Goal: Task Accomplishment & Management: Manage account settings

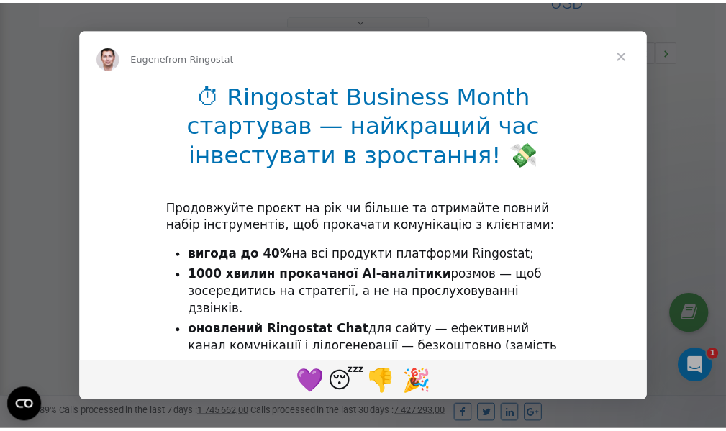
scroll to position [430, 0]
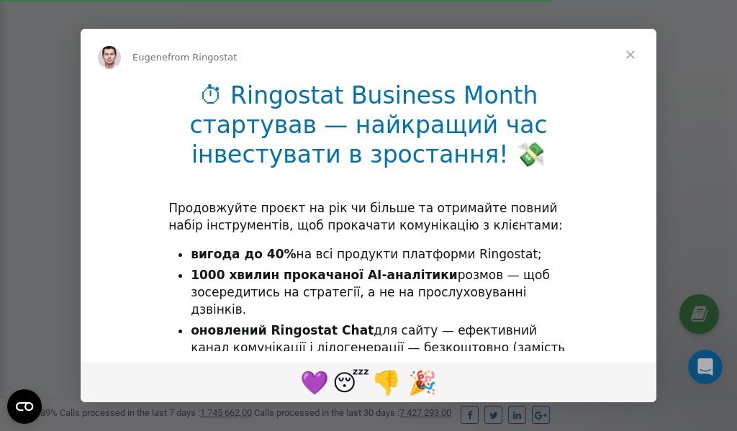
click at [633, 55] on span "Close" at bounding box center [630, 55] width 52 height 52
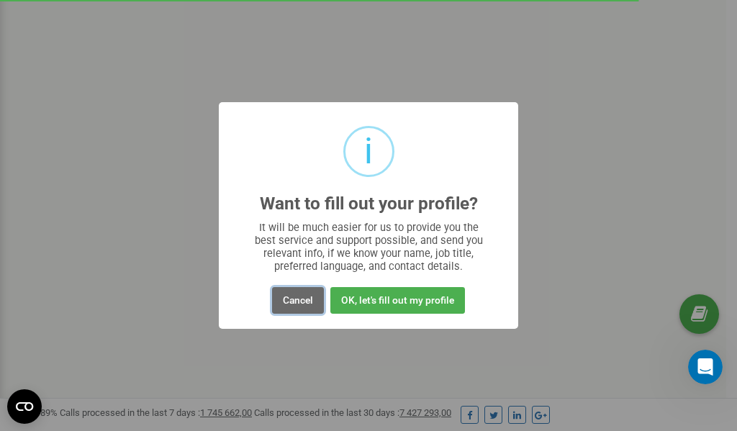
click at [288, 303] on button "Cancel" at bounding box center [298, 300] width 52 height 27
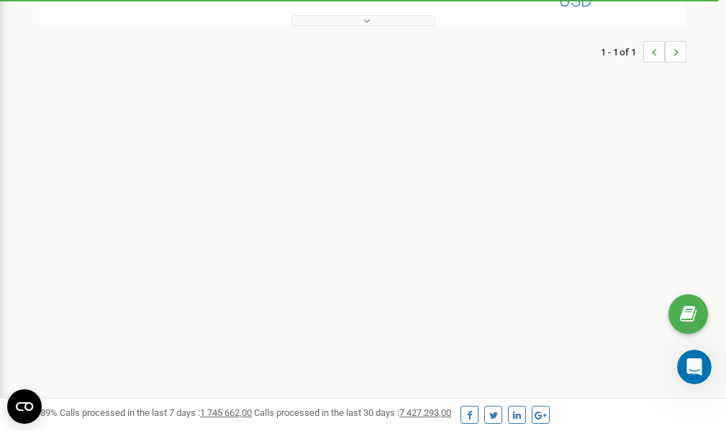
scroll to position [0, 0]
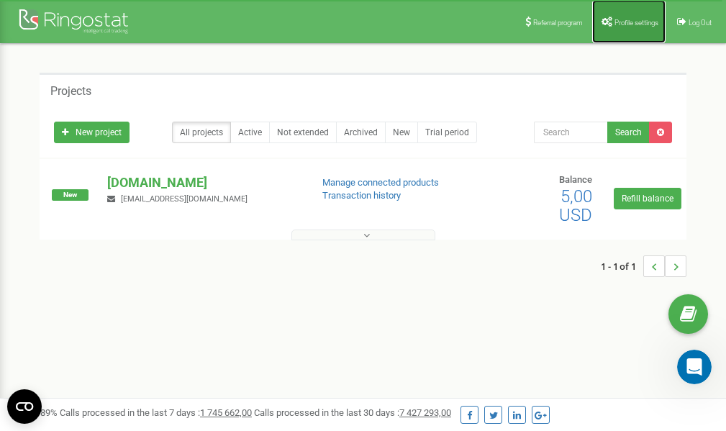
click at [627, 19] on span "Profile settings" at bounding box center [636, 23] width 44 height 8
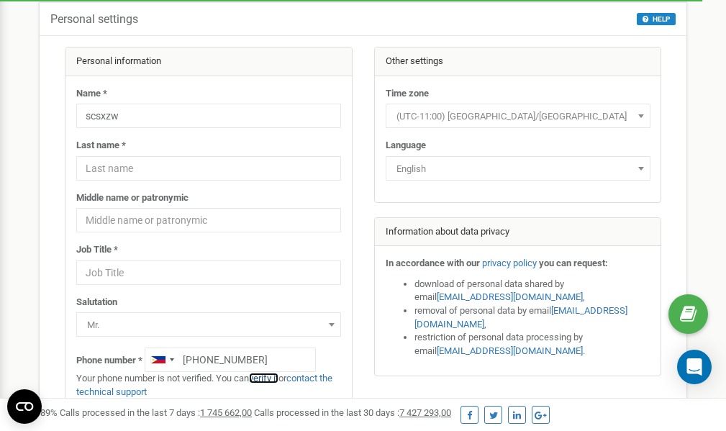
click at [272, 379] on link "verify it" at bounding box center [263, 378] width 29 height 11
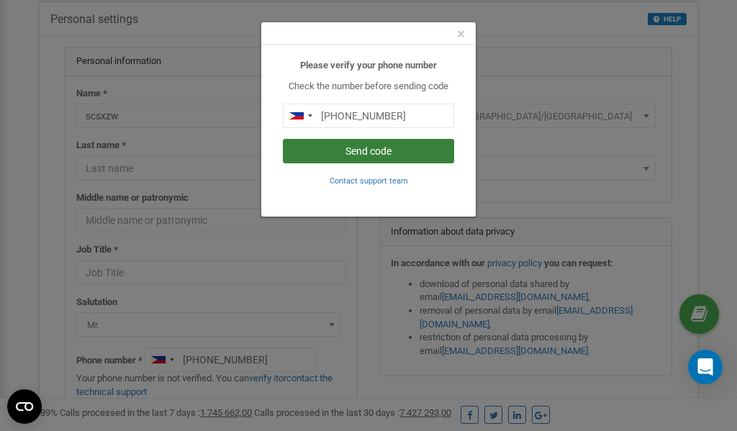
click at [367, 151] on button "Send code" at bounding box center [368, 151] width 171 height 24
